Goal: Task Accomplishment & Management: Complete application form

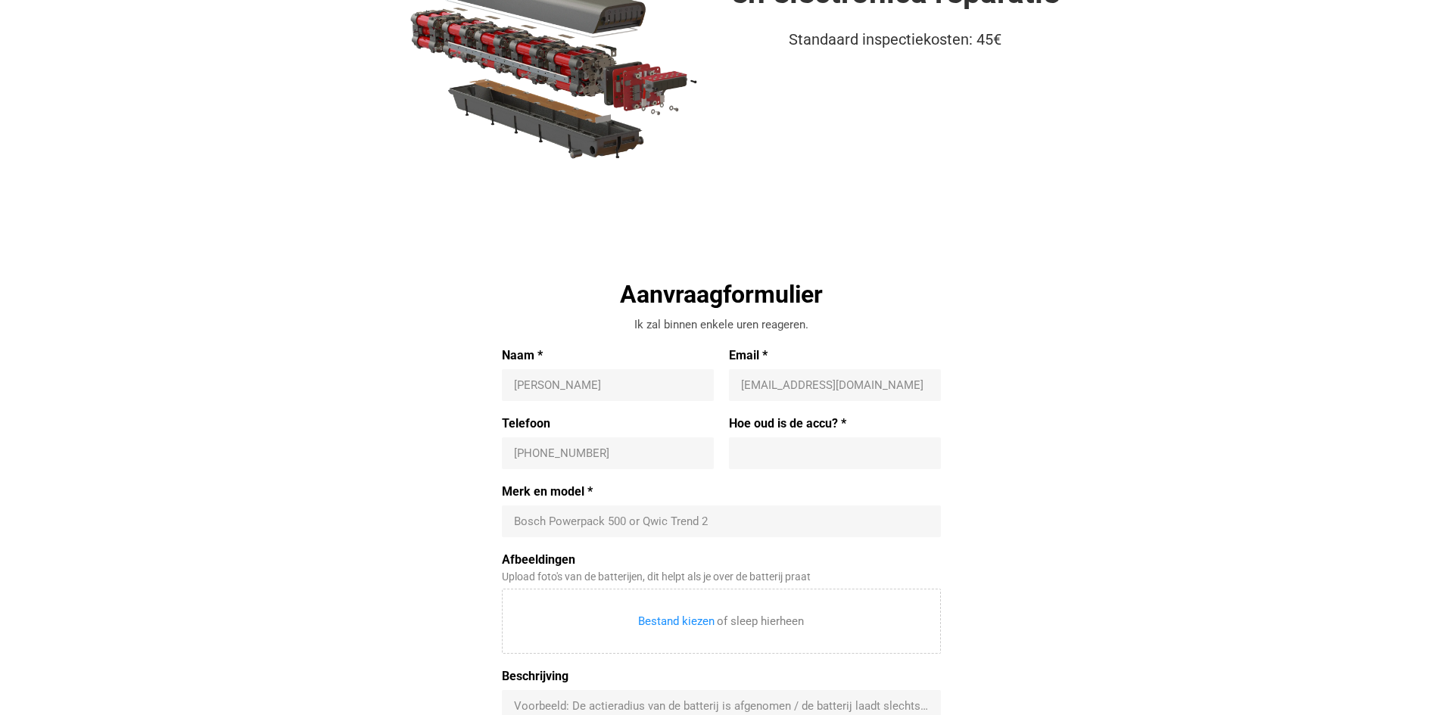
scroll to position [244, 0]
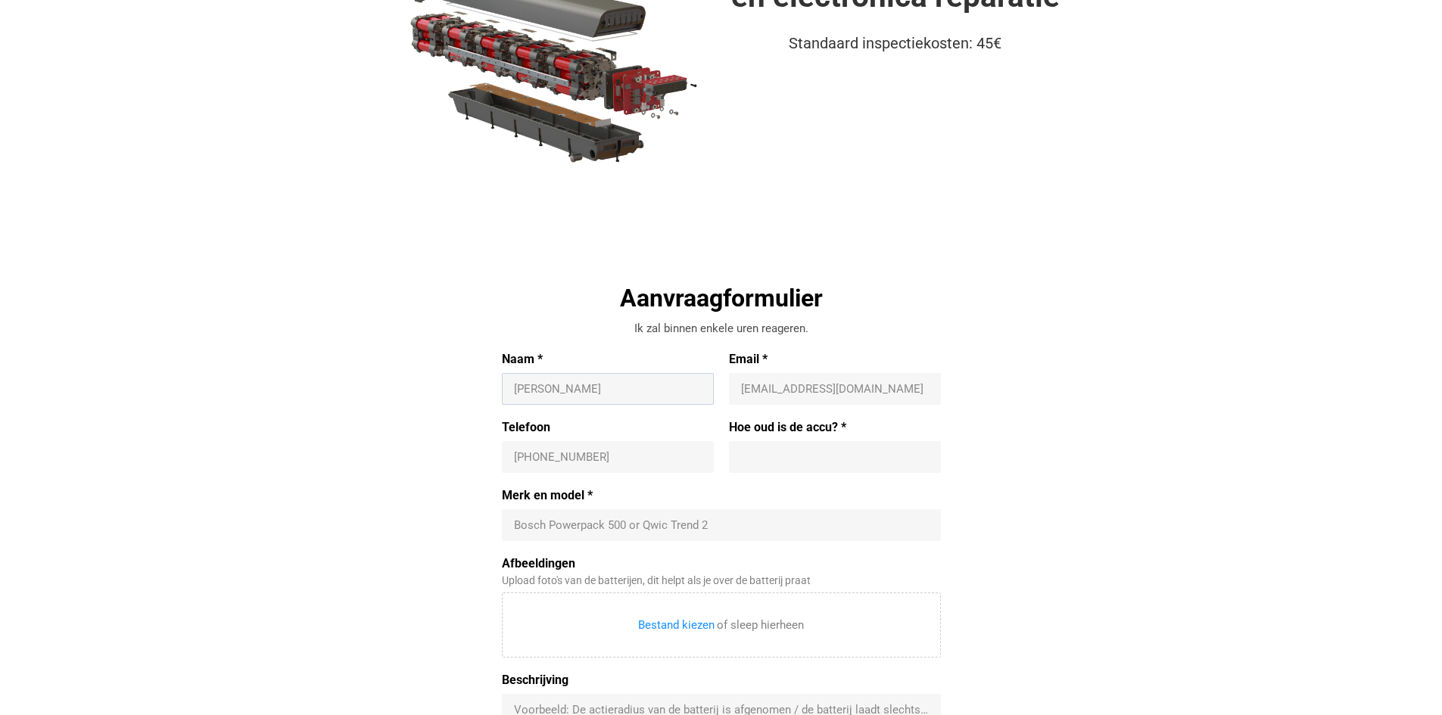
click at [531, 385] on input "Naam *" at bounding box center [608, 389] width 188 height 15
type input "[PERSON_NAME]"
type input "[EMAIL_ADDRESS][DOMAIN_NAME]"
type input "[PHONE_NUMBER]"
click at [749, 460] on input "Hoe oud is de accu? *" at bounding box center [835, 457] width 188 height 15
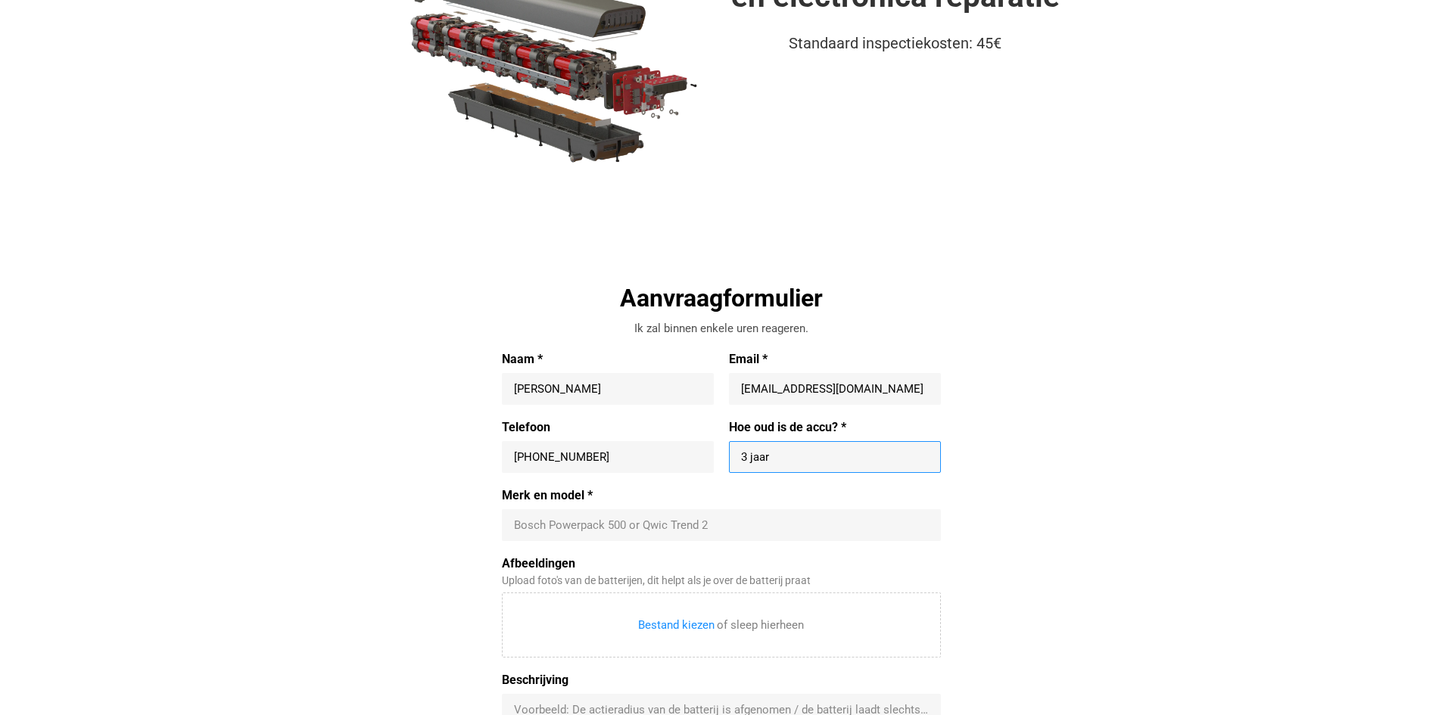
type input "3 jaar"
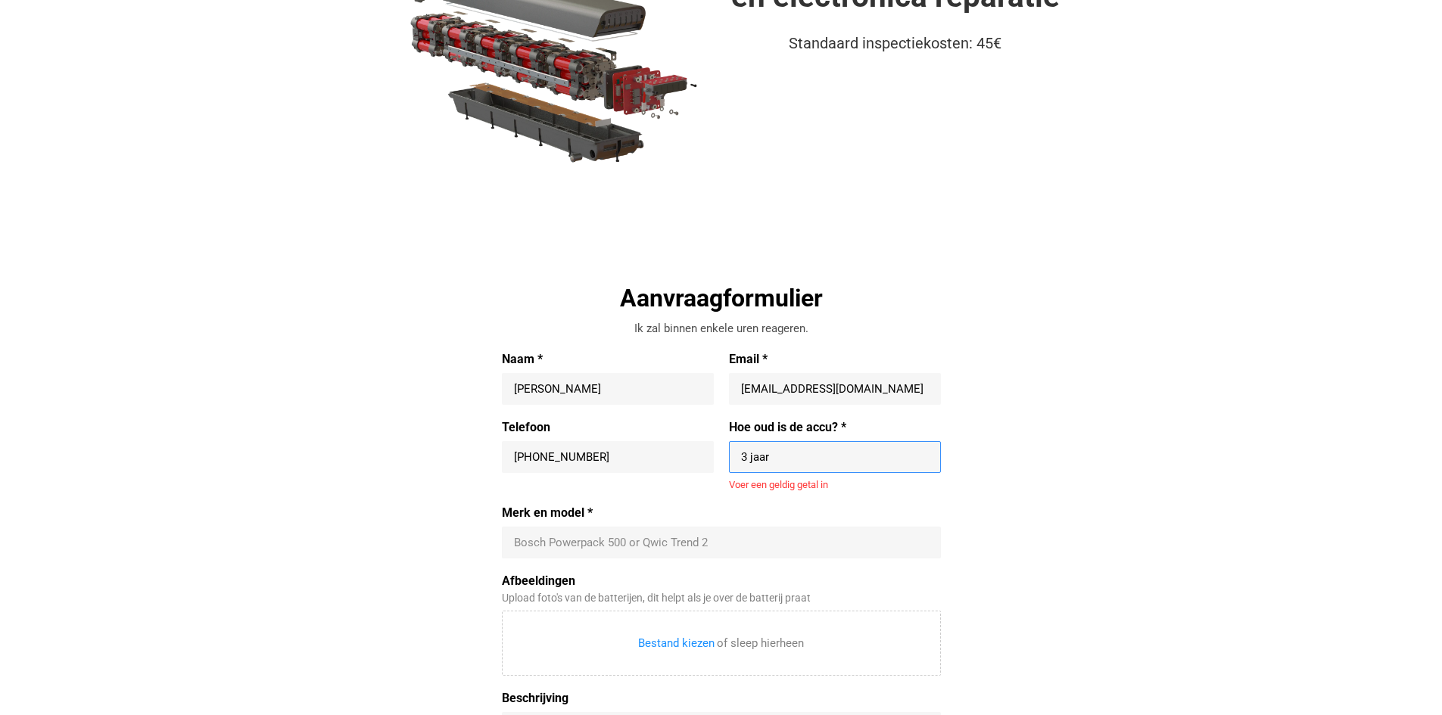
click at [549, 528] on div "Bosch Powerpack 500 or Qwic Trend 2" at bounding box center [721, 543] width 439 height 32
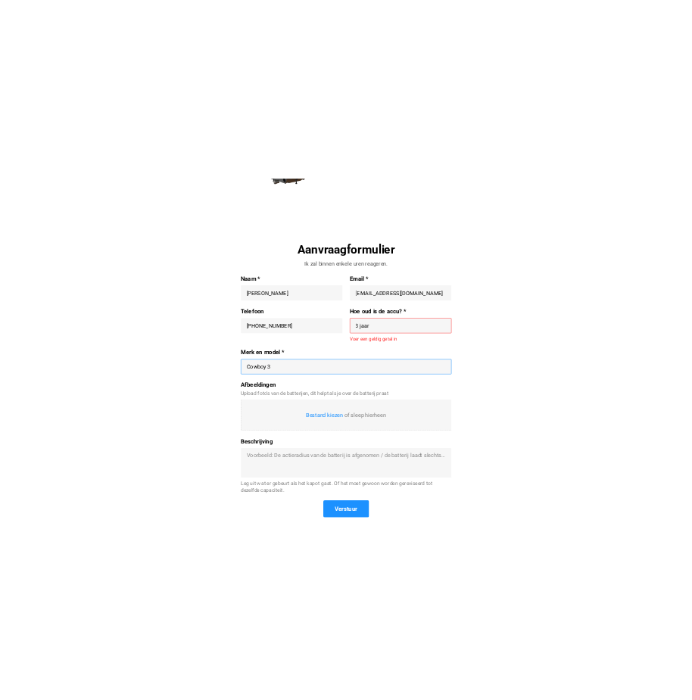
scroll to position [395, 0]
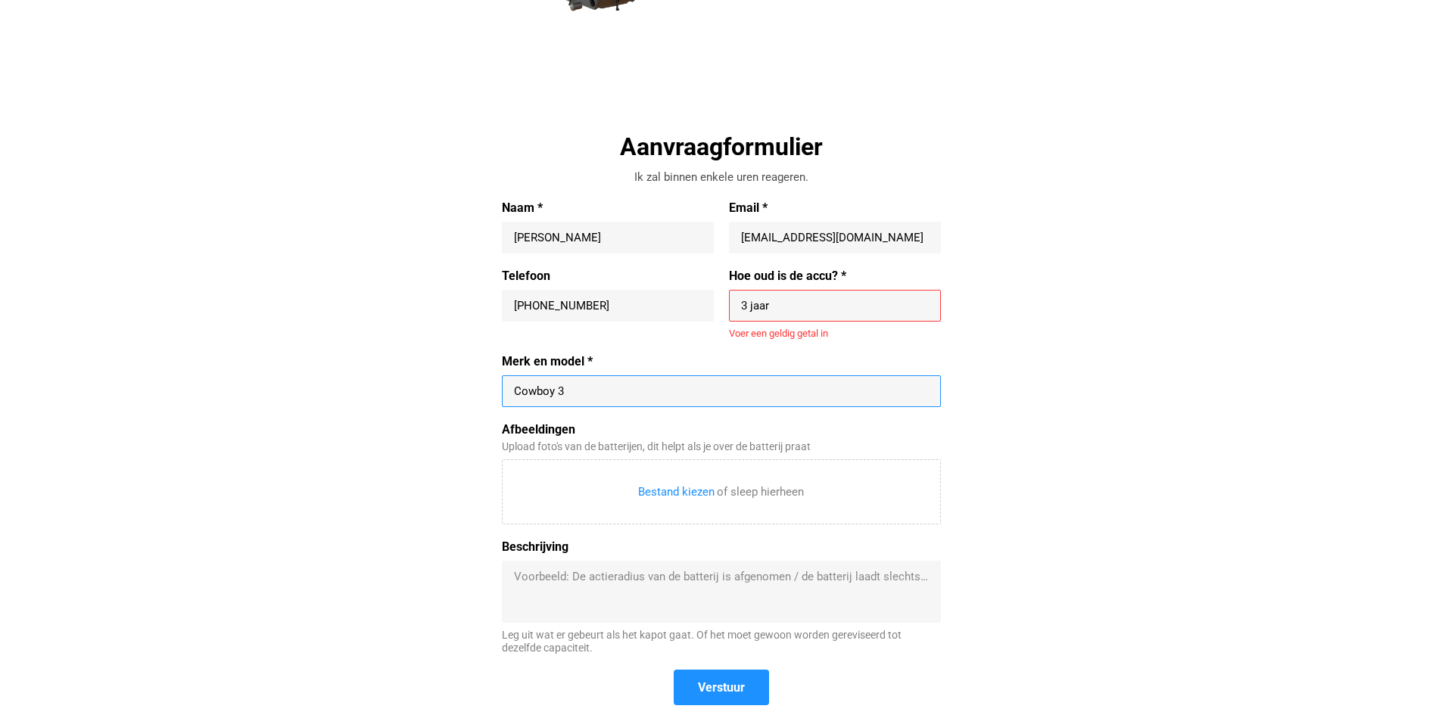
type input "Cowboy 3"
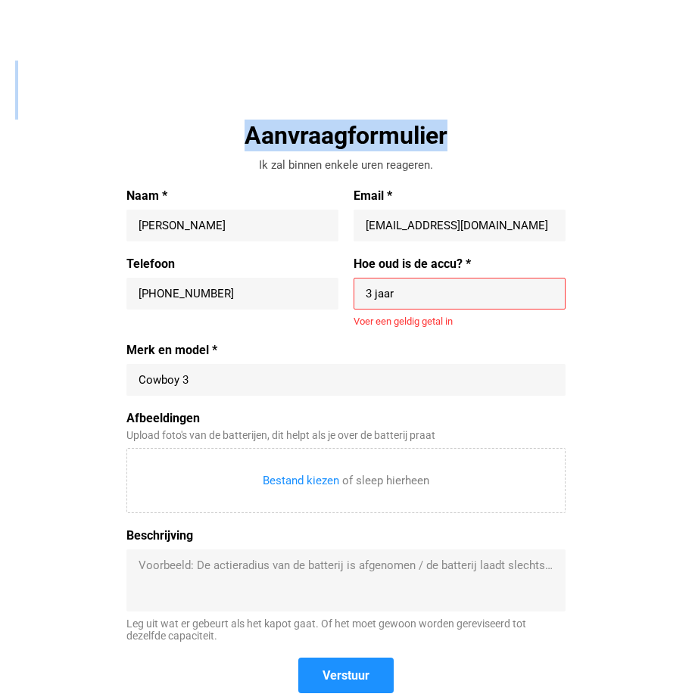
drag, startPoint x: 501, startPoint y: 86, endPoint x: 967, endPoint y: 146, distance: 470.1
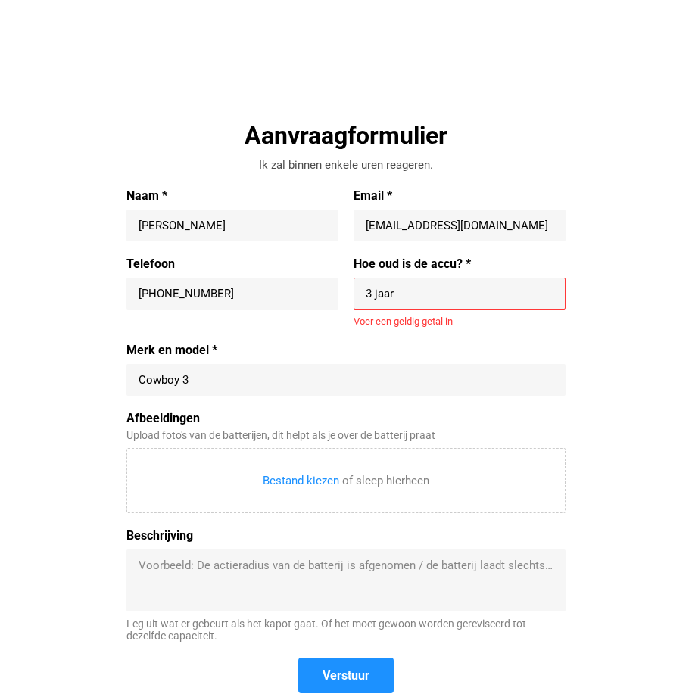
click at [396, 292] on input "3 jaar" at bounding box center [460, 293] width 188 height 15
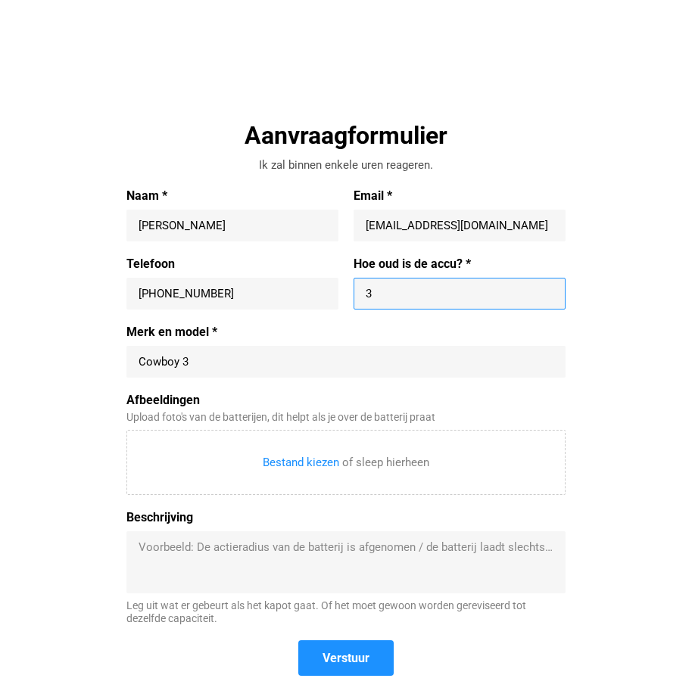
type input "3"
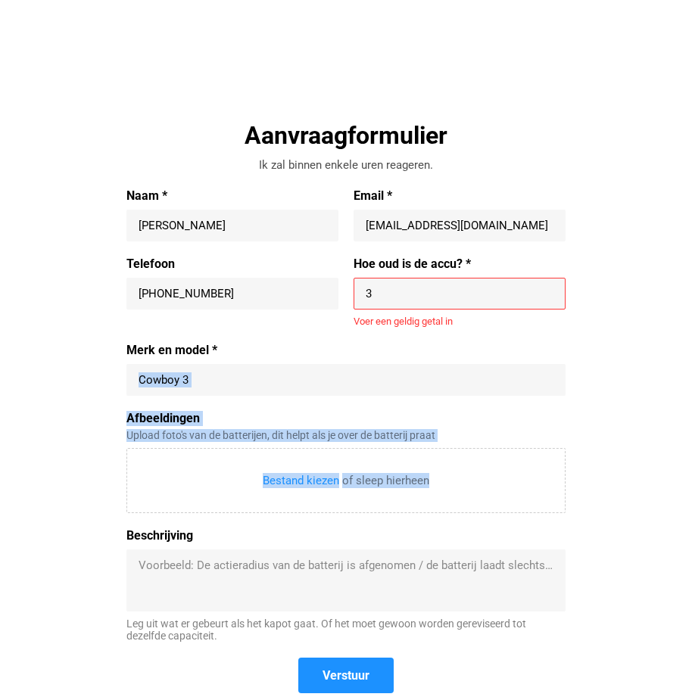
drag, startPoint x: 626, startPoint y: 447, endPoint x: 1131, endPoint y: 340, distance: 516.2
click at [607, 414] on div "Aanvraagformulier Ik zal binnen enkele uren reageren. Naam * [PERSON_NAME] Emai…" at bounding box center [346, 416] width 662 height 593
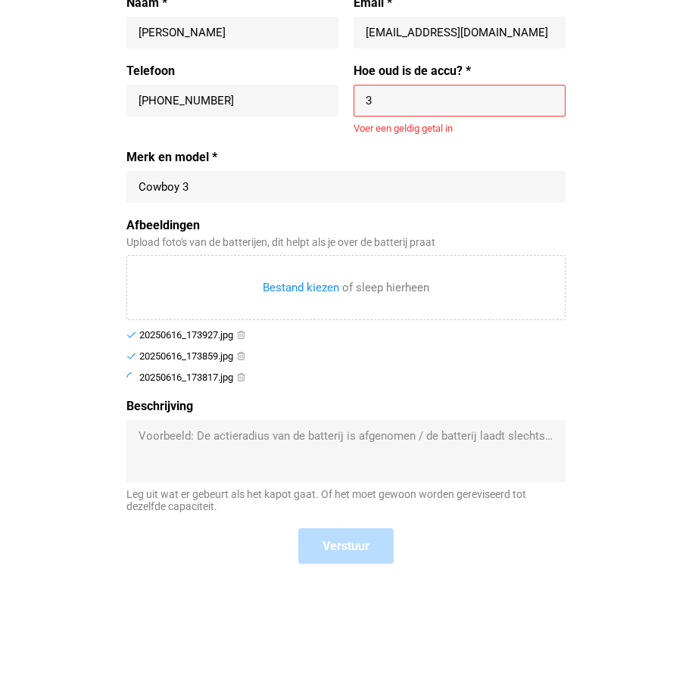
scroll to position [622, 0]
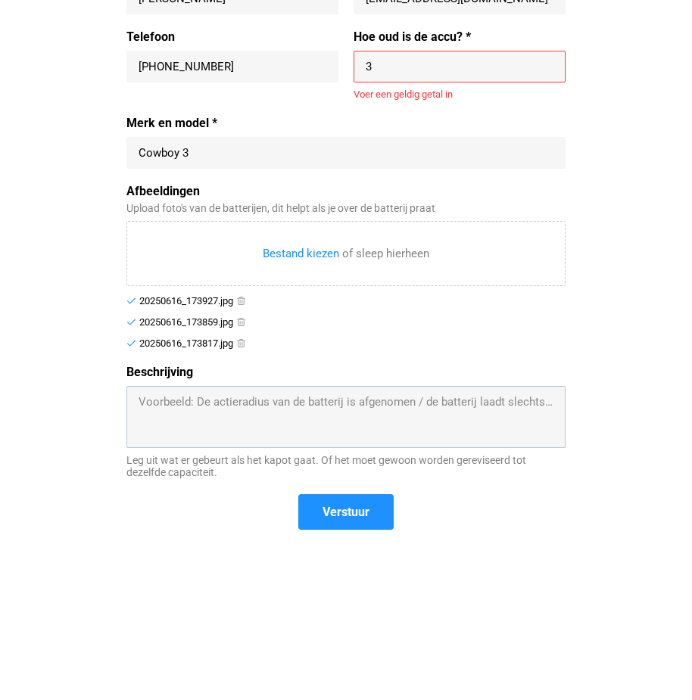
click at [142, 406] on textarea "Beschrijving" at bounding box center [346, 416] width 415 height 45
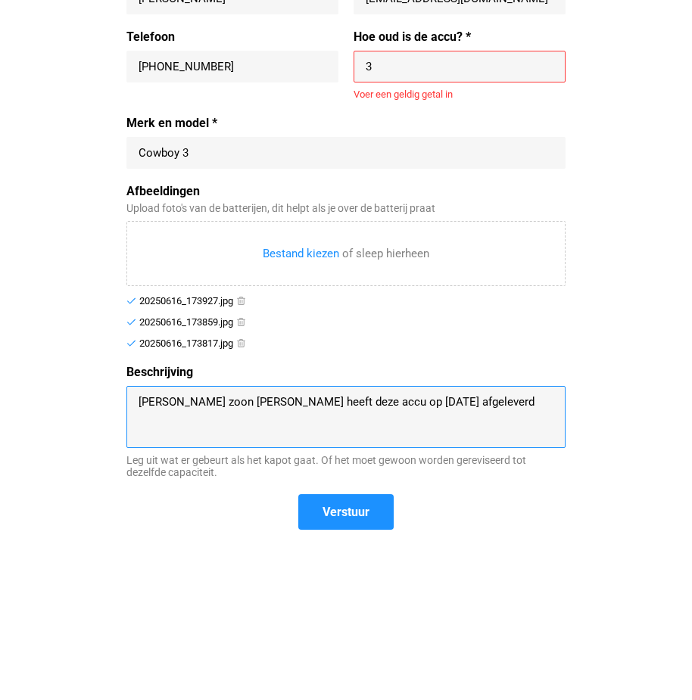
click at [452, 402] on textarea "[PERSON_NAME] zoon [PERSON_NAME] heeft deze accu op [DATE] afgeleverd" at bounding box center [346, 416] width 415 height 45
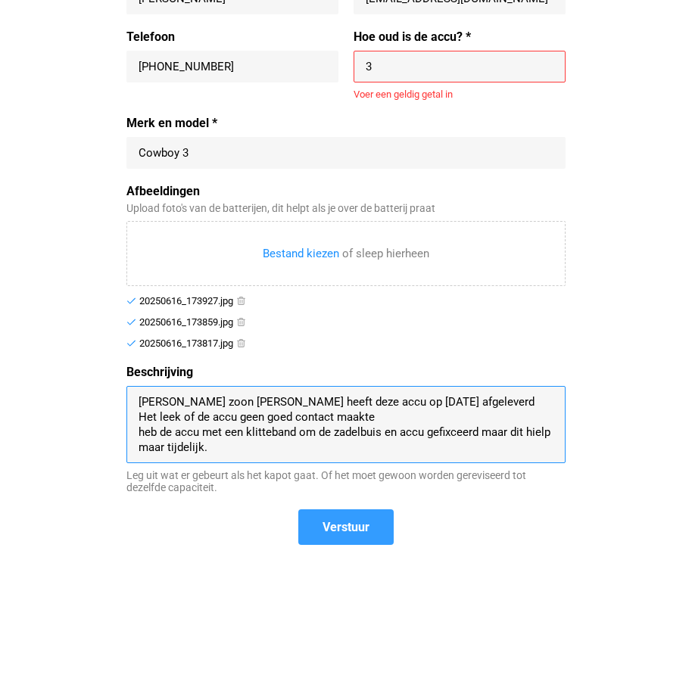
type textarea "[PERSON_NAME] zoon [PERSON_NAME] heeft deze accu op [DATE] afgeleverd Het leek …"
click at [336, 525] on span "Verstuur" at bounding box center [345, 527] width 47 height 16
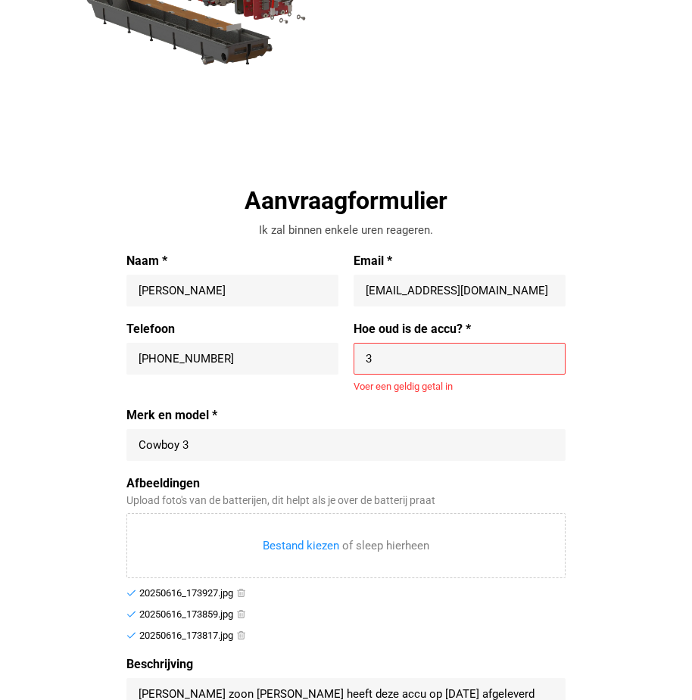
scroll to position [319, 0]
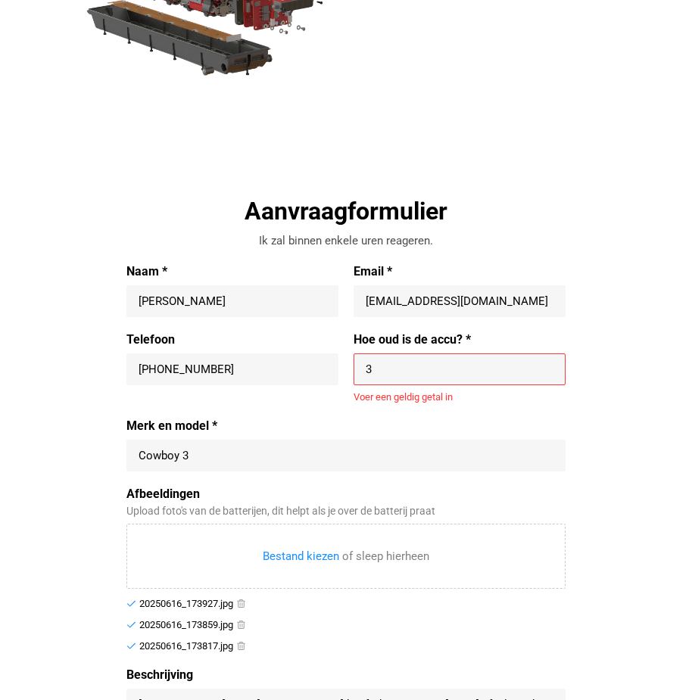
click at [375, 369] on input "3" at bounding box center [460, 369] width 188 height 15
type input "3"
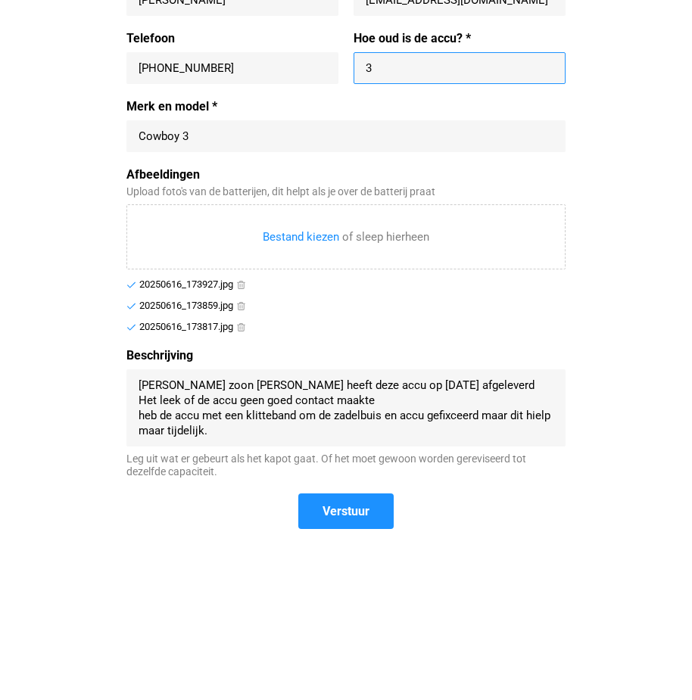
scroll to position [622, 0]
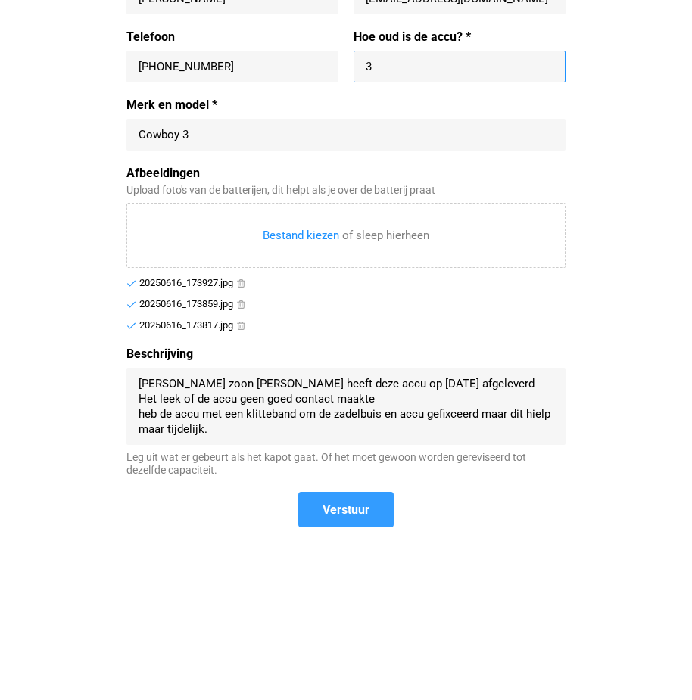
type input "3"
click at [341, 507] on span "Verstuur" at bounding box center [345, 510] width 47 height 16
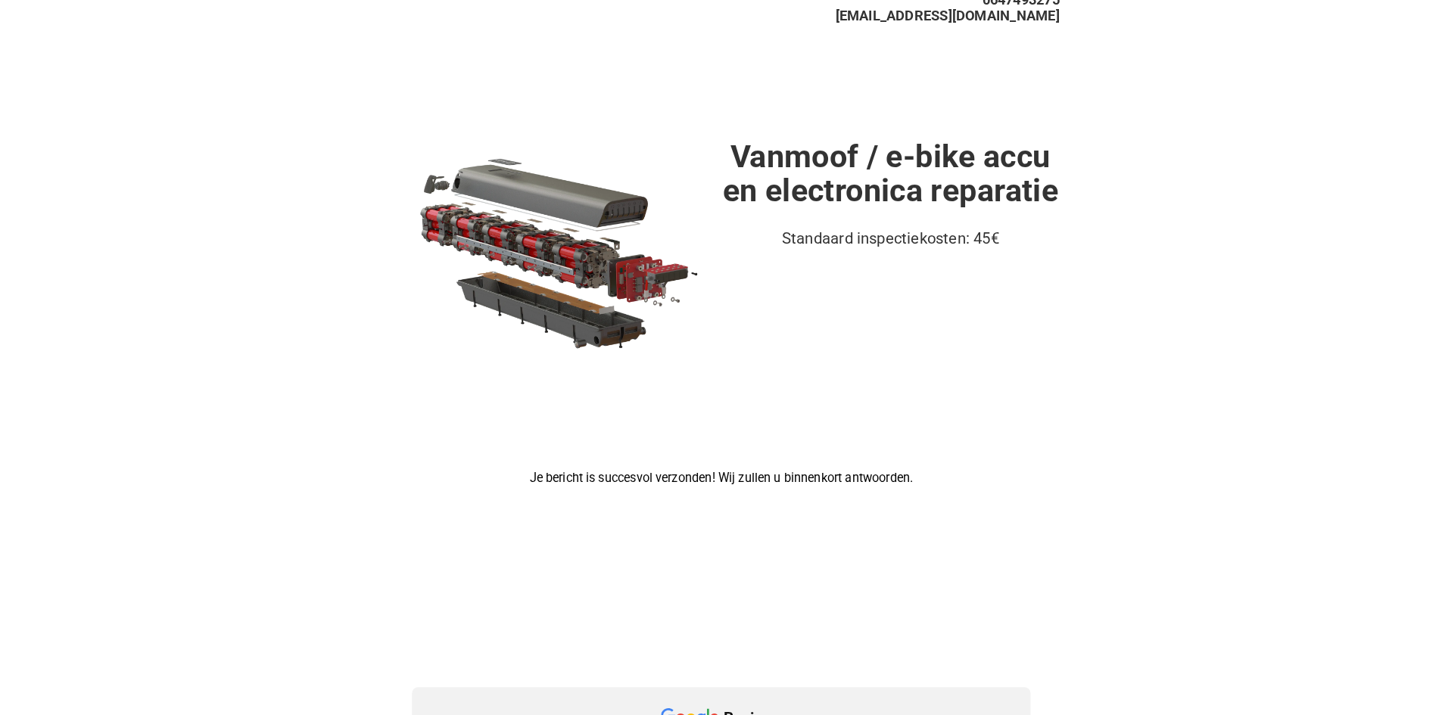
scroll to position [0, 0]
